Goal: Find specific page/section: Find specific page/section

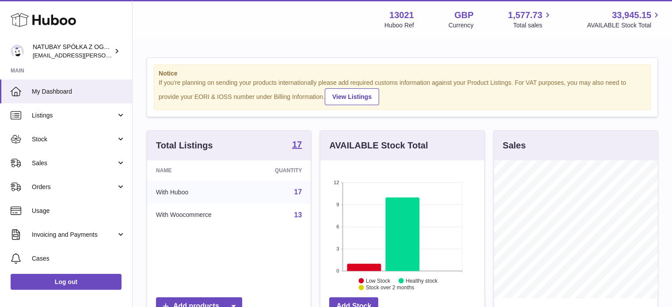
scroll to position [138, 164]
click at [357, 264] on icon at bounding box center [364, 268] width 34 height 8
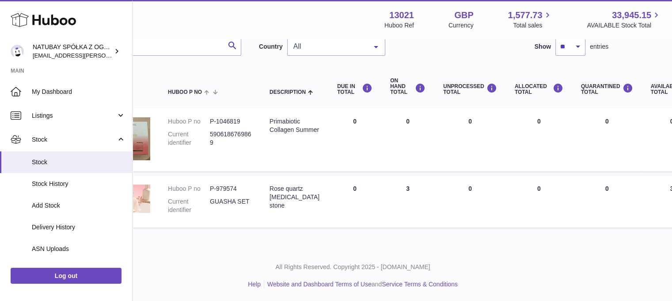
scroll to position [68, 0]
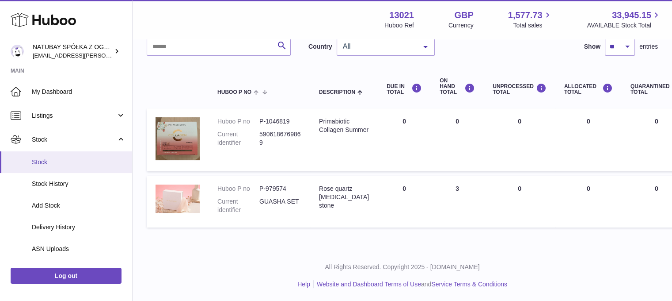
click at [76, 162] on span "Stock" at bounding box center [79, 162] width 94 height 8
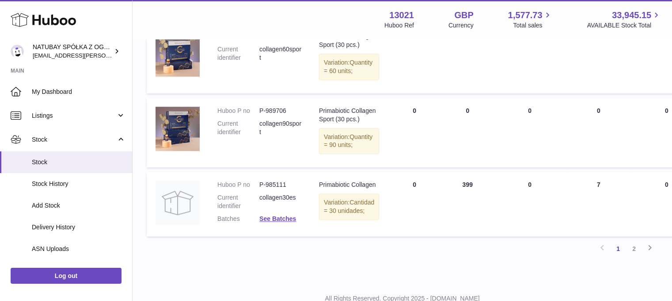
scroll to position [751, 0]
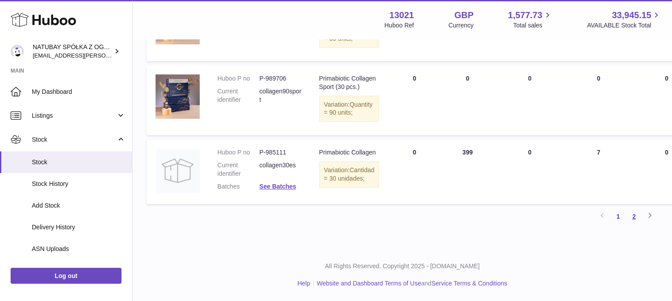
click at [640, 224] on link "2" at bounding box center [634, 216] width 16 height 16
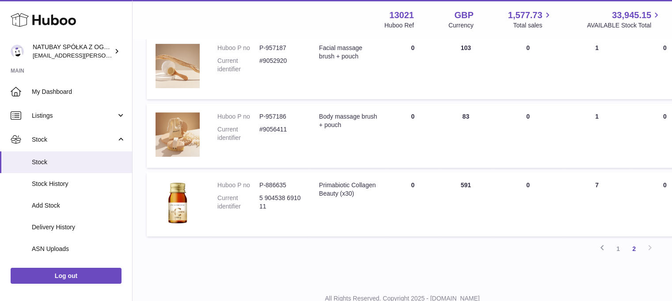
scroll to position [393, 0]
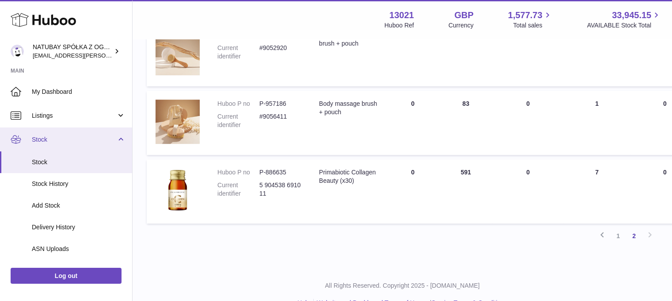
click at [66, 145] on link "Stock" at bounding box center [66, 139] width 132 height 24
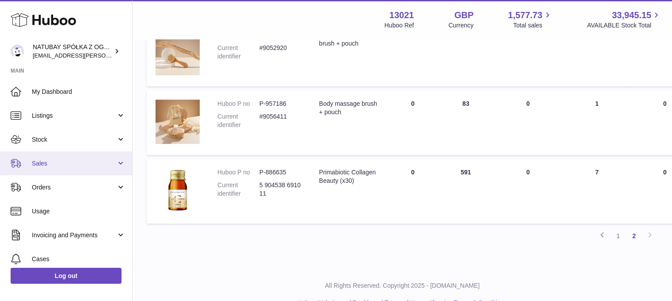
click at [53, 161] on span "Sales" at bounding box center [74, 163] width 84 height 8
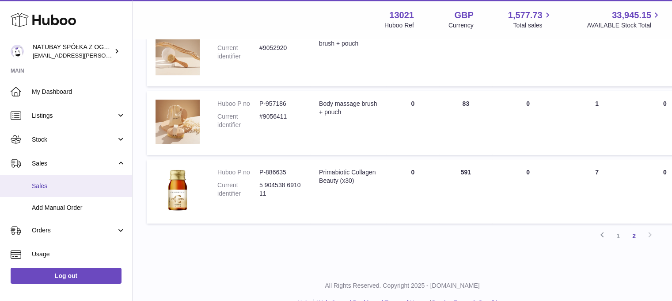
click at [51, 182] on span "Sales" at bounding box center [79, 186] width 94 height 8
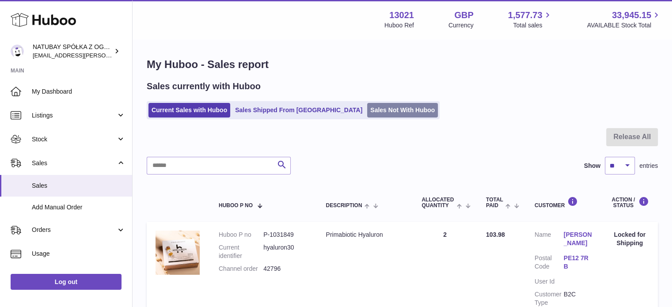
click at [367, 106] on link "Sales Not With Huboo" at bounding box center [402, 110] width 71 height 15
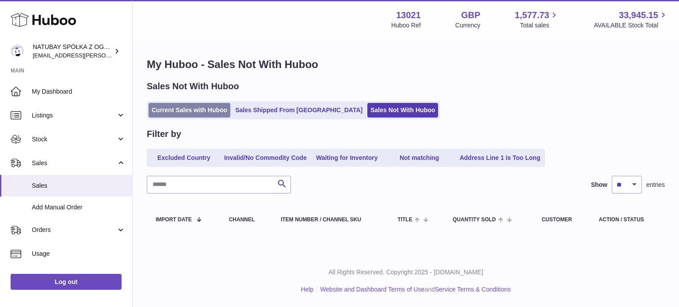
click at [186, 111] on link "Current Sales with Huboo" at bounding box center [190, 110] width 82 height 15
